Goal: Information Seeking & Learning: Learn about a topic

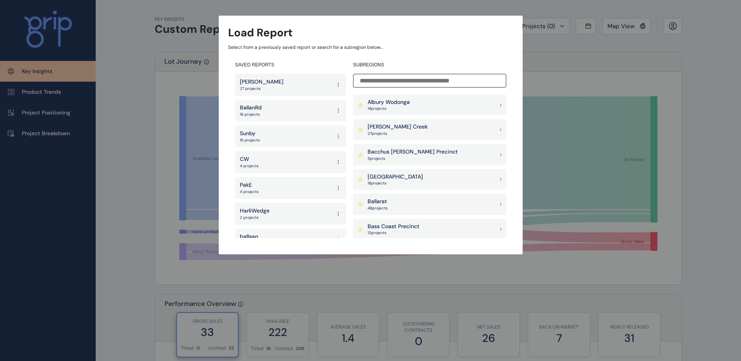
click at [282, 182] on div "PakE 4 projects" at bounding box center [290, 188] width 111 height 22
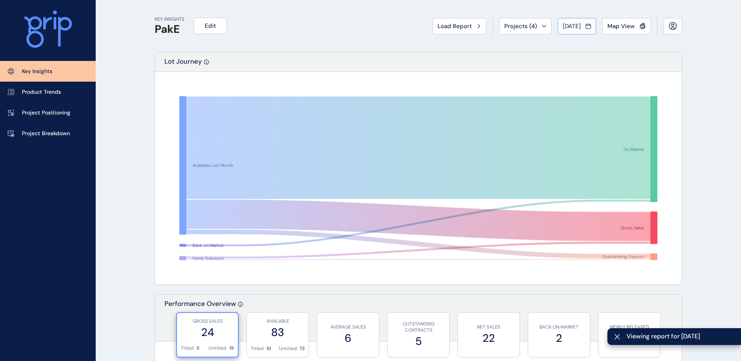
click at [588, 27] on icon at bounding box center [588, 26] width 5 height 8
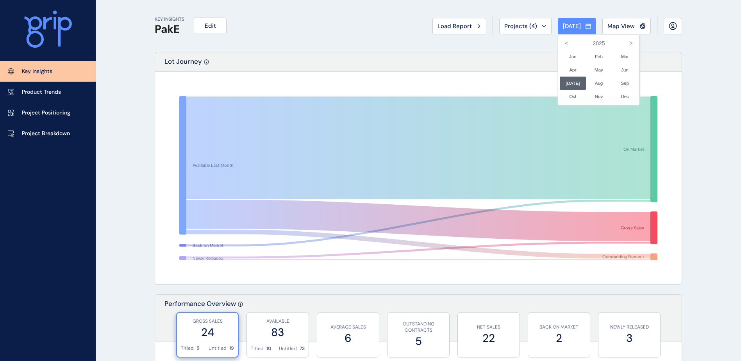
click at [481, 51] on div at bounding box center [370, 180] width 741 height 361
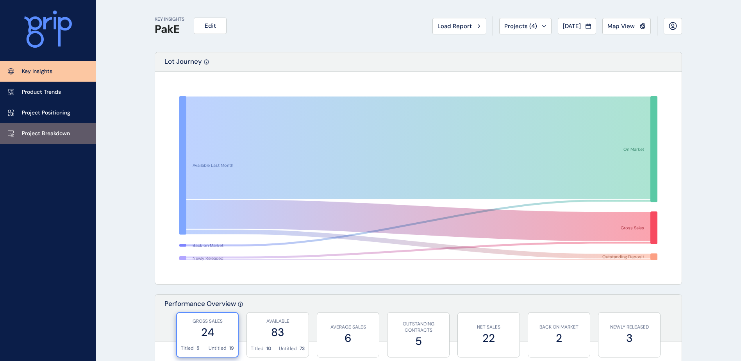
click at [54, 138] on link "Project Breakdown" at bounding box center [48, 133] width 96 height 21
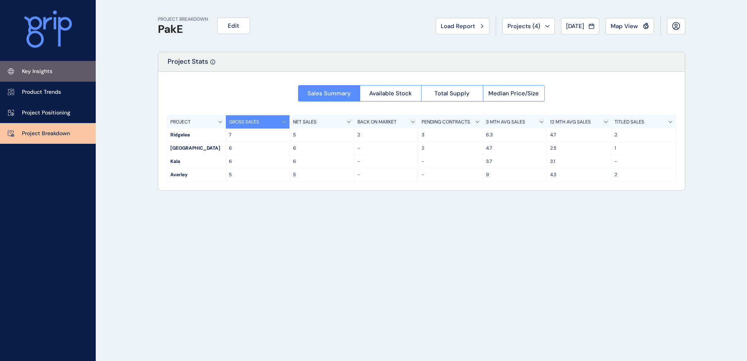
click at [42, 65] on link "Key Insights" at bounding box center [48, 71] width 96 height 21
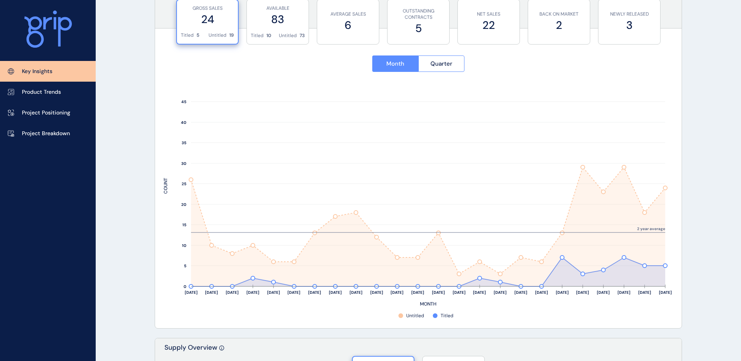
scroll to position [313, 0]
click at [437, 70] on button "Quarter" at bounding box center [441, 64] width 46 height 16
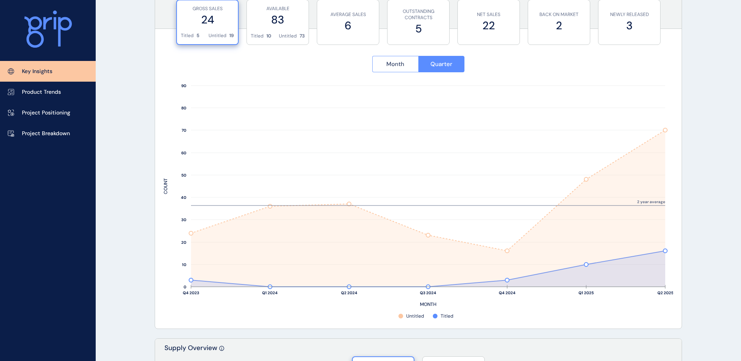
click at [401, 64] on span "Month" at bounding box center [395, 64] width 18 height 8
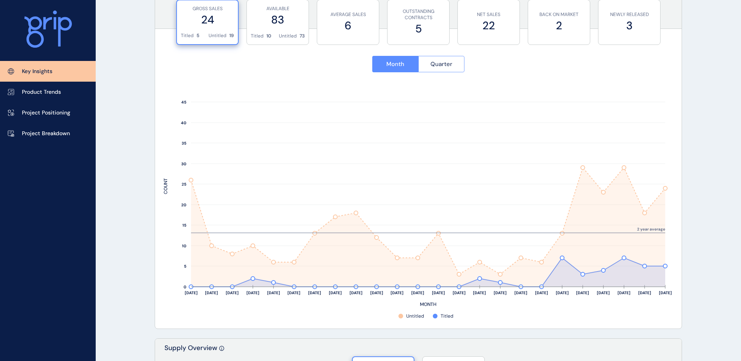
click at [440, 63] on span "Quarter" at bounding box center [442, 64] width 22 height 8
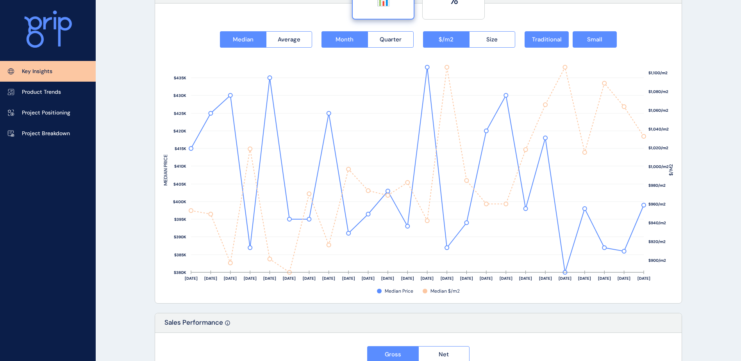
scroll to position [977, 0]
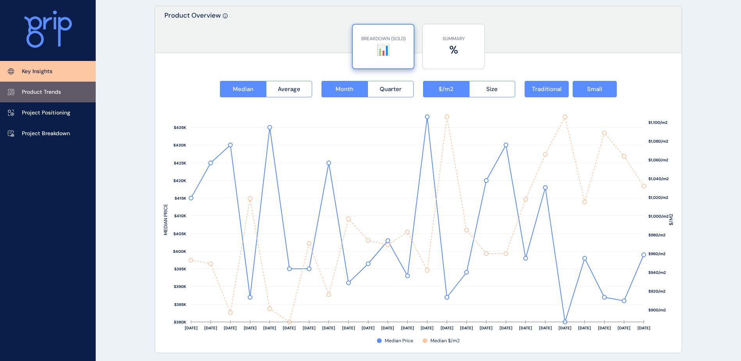
click at [67, 93] on link "Product Trends" at bounding box center [48, 92] width 96 height 21
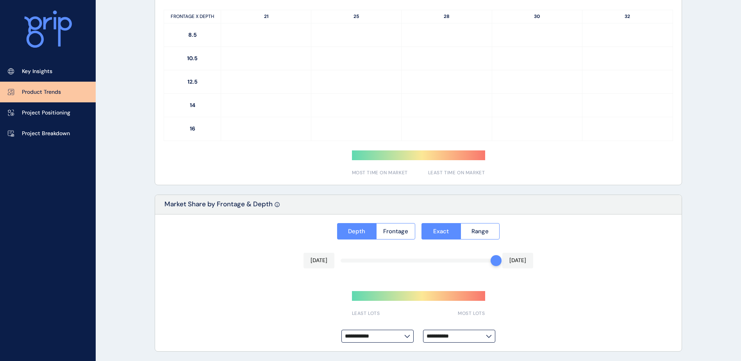
type input "**********"
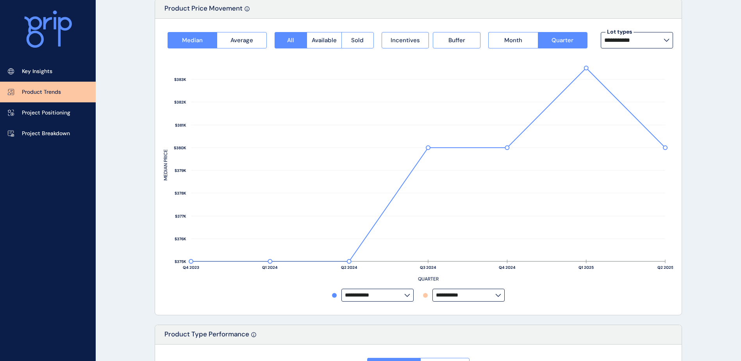
scroll to position [45, 0]
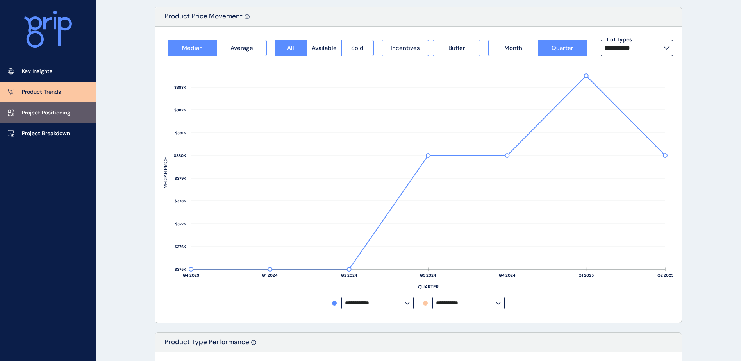
click at [66, 113] on p "Project Positioning" at bounding box center [46, 113] width 48 height 8
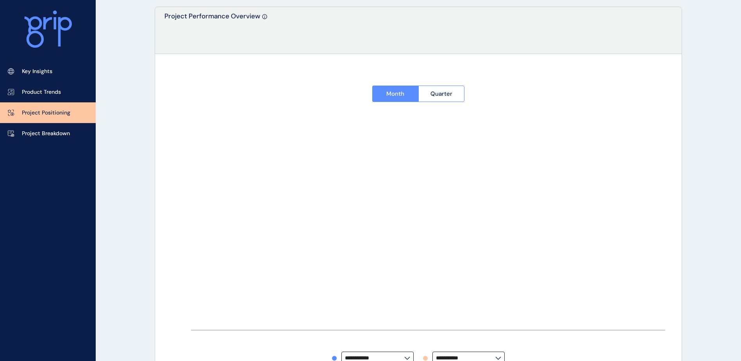
type input "********"
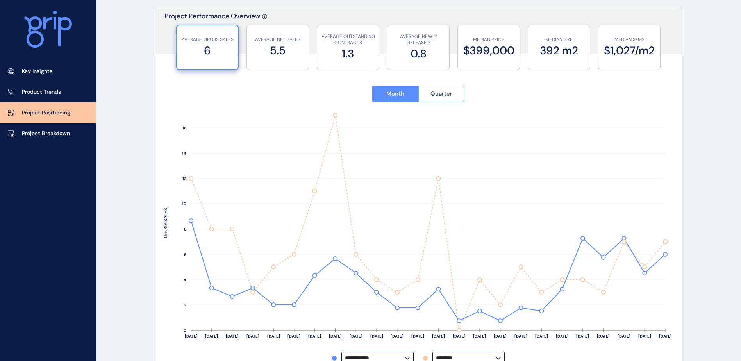
click at [432, 92] on span "Quarter" at bounding box center [442, 94] width 22 height 8
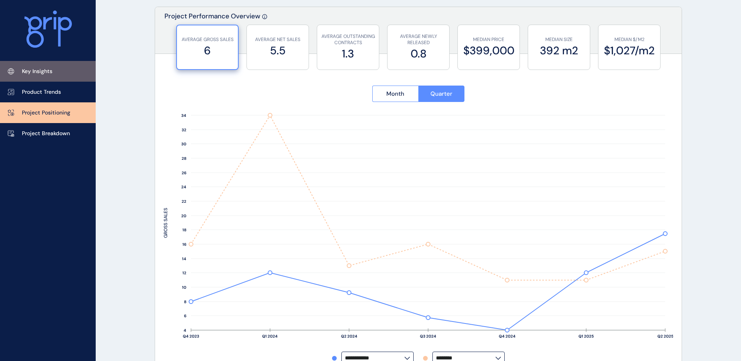
click at [40, 69] on p "Key Insights" at bounding box center [37, 72] width 30 height 8
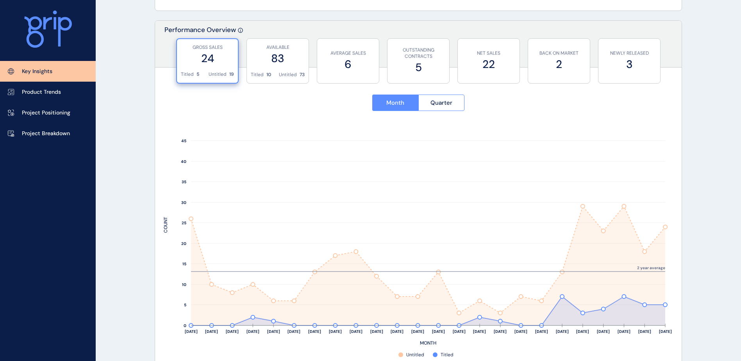
scroll to position [319, 0]
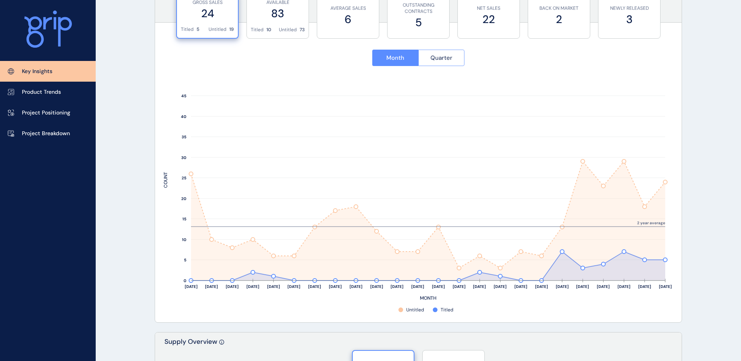
click at [445, 62] on button "Quarter" at bounding box center [441, 58] width 46 height 16
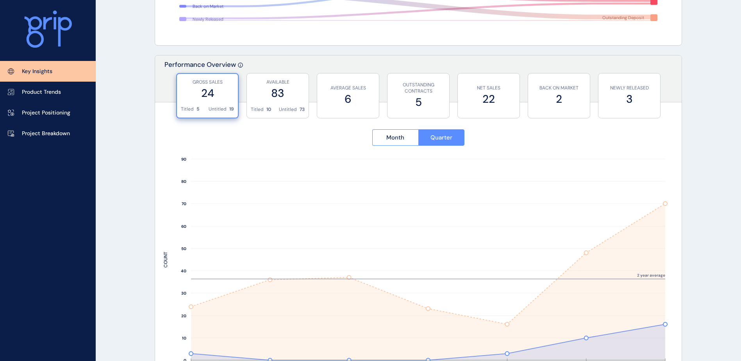
scroll to position [202, 0]
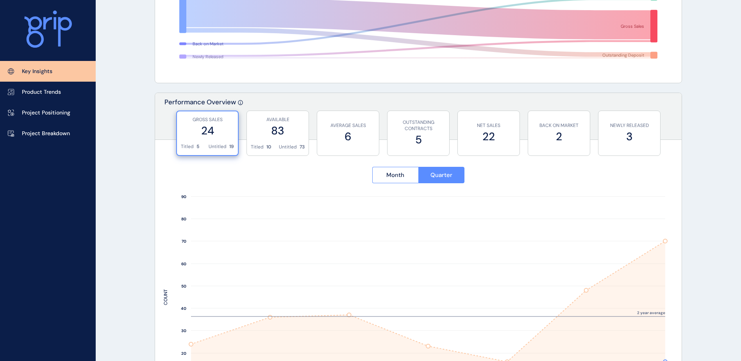
drag, startPoint x: 49, startPoint y: 111, endPoint x: 150, endPoint y: 153, distance: 109.7
click at [49, 111] on p "Project Positioning" at bounding box center [46, 113] width 48 height 8
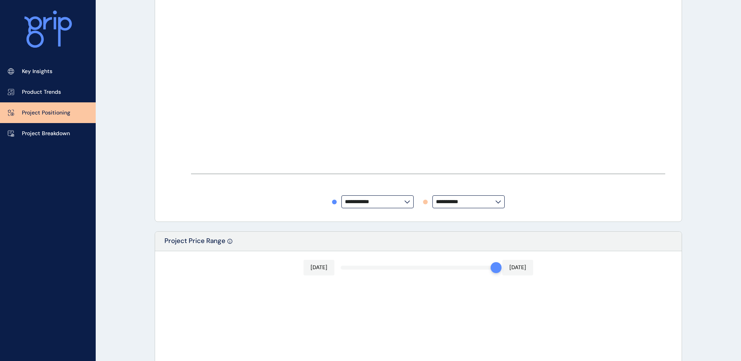
type input "********"
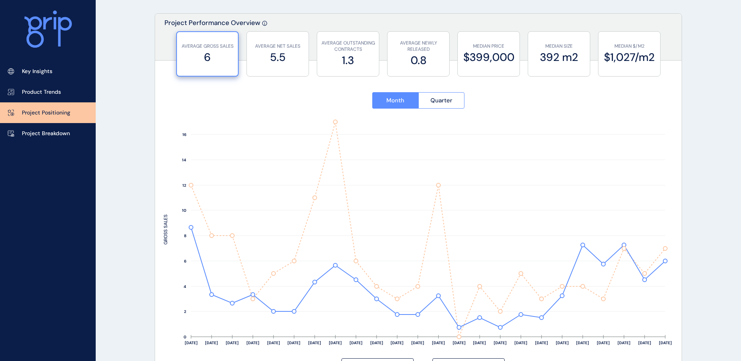
scroll to position [39, 0]
click at [452, 94] on button "Quarter" at bounding box center [441, 100] width 46 height 16
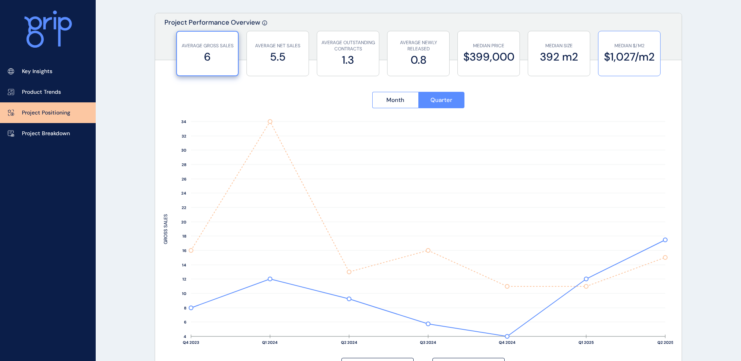
click at [618, 56] on label "$1,027/m2" at bounding box center [629, 56] width 54 height 15
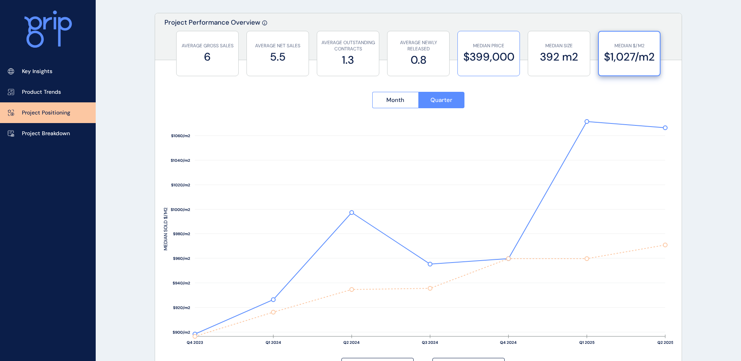
click at [484, 66] on div "MEDIAN PRICE $399,000" at bounding box center [489, 53] width 54 height 45
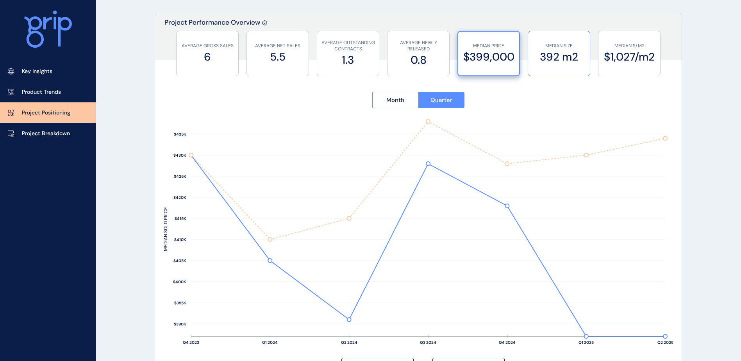
drag, startPoint x: 553, startPoint y: 62, endPoint x: 550, endPoint y: 66, distance: 4.7
click at [553, 62] on label "392 m2" at bounding box center [559, 56] width 54 height 15
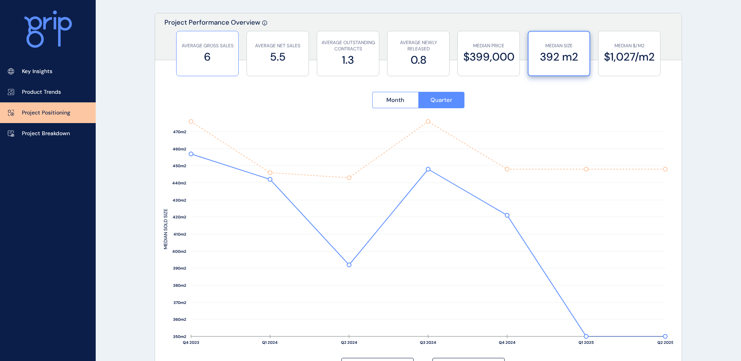
click at [189, 61] on label "6" at bounding box center [208, 56] width 54 height 15
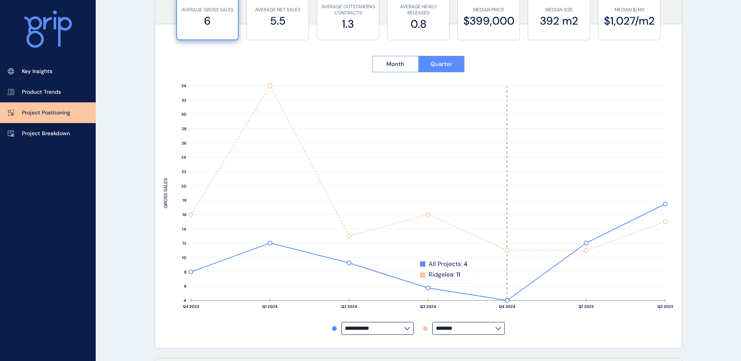
scroll to position [78, 0]
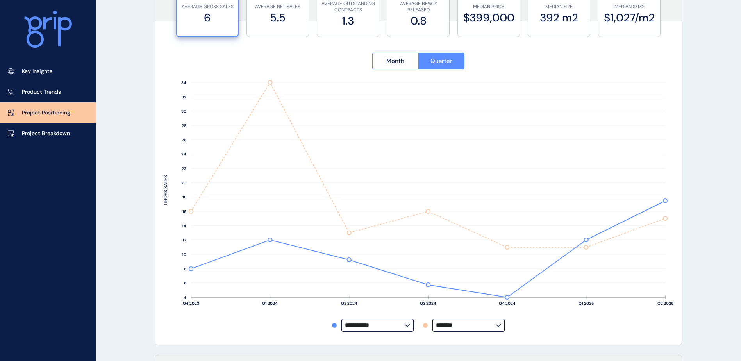
click at [468, 322] on input "********" at bounding box center [465, 325] width 59 height 6
click at [472, 249] on div "No projects" at bounding box center [468, 248] width 71 height 15
type input "**********"
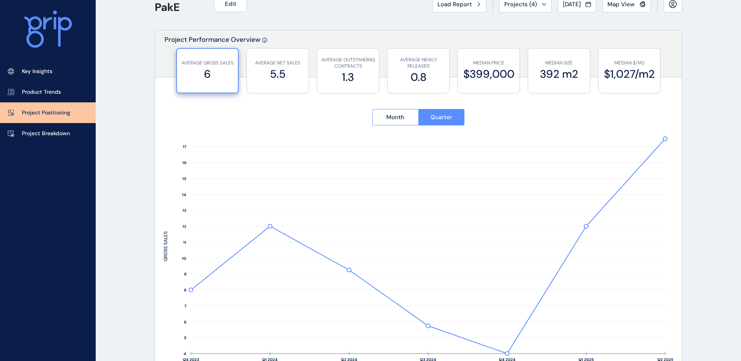
scroll to position [39, 0]
